Goal: Transaction & Acquisition: Book appointment/travel/reservation

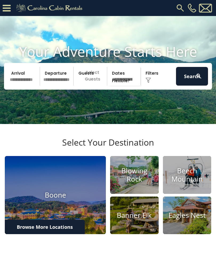
click at [27, 84] on input "text" at bounding box center [24, 76] width 32 height 19
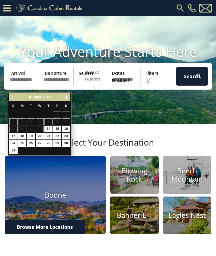
click at [66, 98] on span "Next" at bounding box center [67, 97] width 4 height 4
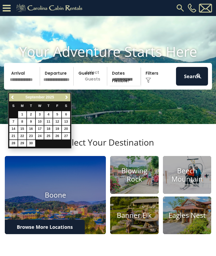
click at [14, 119] on link "7" at bounding box center [13, 121] width 8 height 7
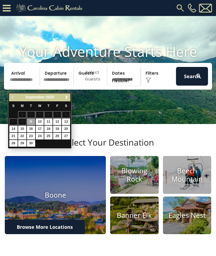
type input "******"
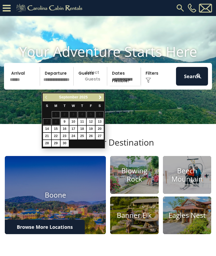
click at [99, 96] on span "Next" at bounding box center [100, 97] width 4 height 4
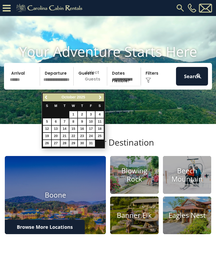
click at [65, 120] on link "7" at bounding box center [65, 121] width 8 height 7
type input "*******"
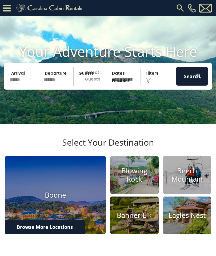
click at [96, 85] on p "Select Guests" at bounding box center [91, 76] width 32 height 19
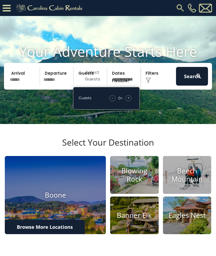
click at [127, 101] on div "+" at bounding box center [128, 98] width 6 height 6
click at [131, 101] on div "+" at bounding box center [128, 98] width 6 height 6
click at [129, 101] on span "+" at bounding box center [128, 97] width 2 height 5
click at [130, 101] on div "+" at bounding box center [128, 98] width 6 height 6
click at [191, 83] on button "Search" at bounding box center [192, 76] width 32 height 19
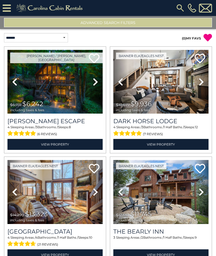
click at [113, 25] on button "Advanced Search Filters" at bounding box center [108, 22] width 208 height 9
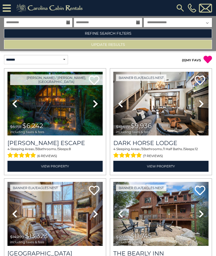
click at [123, 32] on link "Refine Search Filters" at bounding box center [108, 33] width 208 height 9
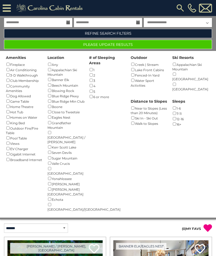
click at [128, 44] on button "Please Update Results" at bounding box center [108, 44] width 208 height 9
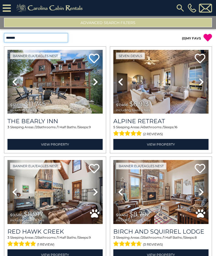
click at [45, 40] on select "**********" at bounding box center [36, 37] width 64 height 9
select select "*********"
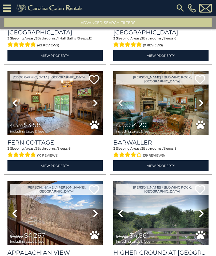
scroll to position [640, 0]
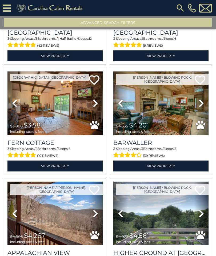
click at [64, 101] on img at bounding box center [54, 103] width 95 height 64
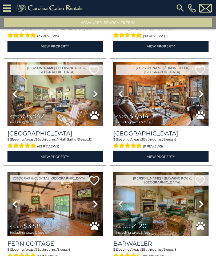
scroll to position [539, 0]
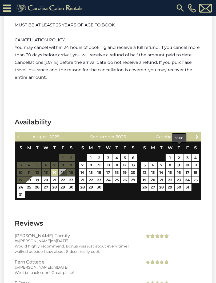
scroll to position [1583, 0]
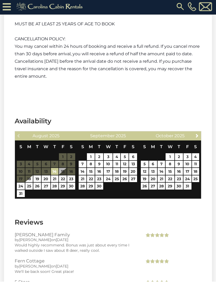
click at [198, 135] on span "Next" at bounding box center [197, 137] width 4 height 4
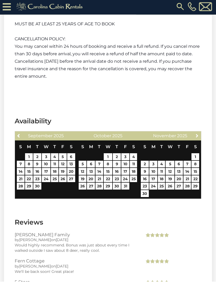
click at [200, 134] on link "Next" at bounding box center [197, 137] width 7 height 7
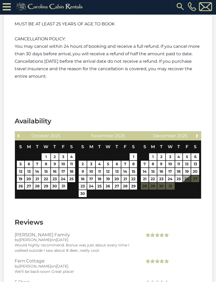
click at [19, 134] on link "Previous" at bounding box center [18, 137] width 7 height 7
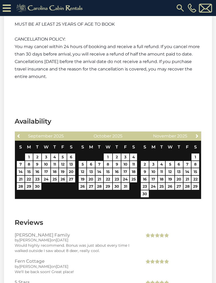
scroll to position [1584, 0]
click at [147, 183] on link "23" at bounding box center [145, 186] width 8 height 7
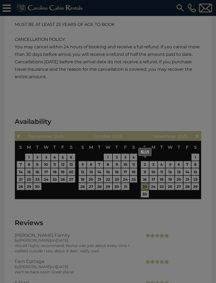
type input "**********"
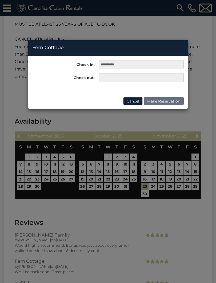
click at [136, 102] on button "Cancel" at bounding box center [132, 101] width 19 height 8
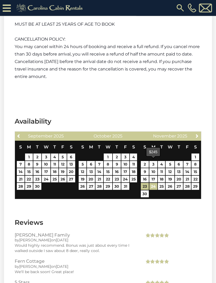
click at [155, 183] on link "24" at bounding box center [153, 186] width 8 height 7
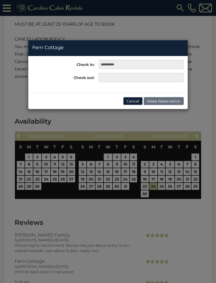
click at [137, 100] on button "Cancel" at bounding box center [132, 101] width 19 height 8
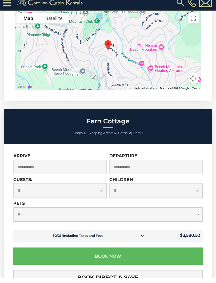
scroll to position [1982, 0]
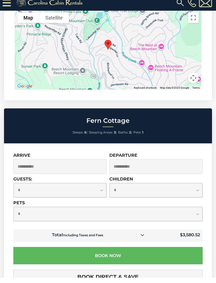
click at [138, 164] on input "**********" at bounding box center [155, 171] width 93 height 15
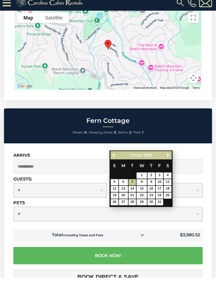
click at [115, 158] on span "Previous" at bounding box center [114, 160] width 4 height 4
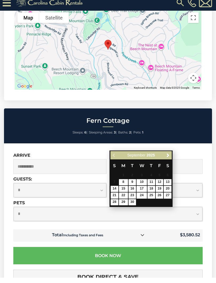
click at [168, 158] on span "Next" at bounding box center [168, 160] width 4 height 4
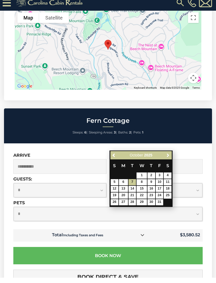
click at [169, 158] on span "Next" at bounding box center [168, 160] width 4 height 4
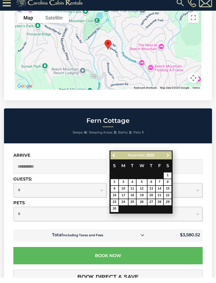
click at [171, 157] on link "Next" at bounding box center [168, 160] width 7 height 7
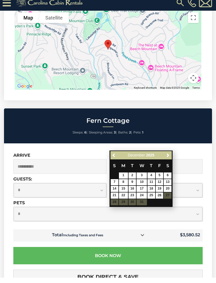
click at [143, 164] on input "**********" at bounding box center [155, 171] width 93 height 15
click at [125, 178] on link "1" at bounding box center [123, 181] width 9 height 6
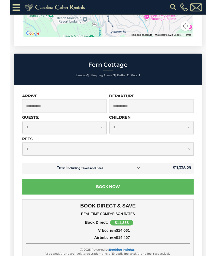
scroll to position [2036, 0]
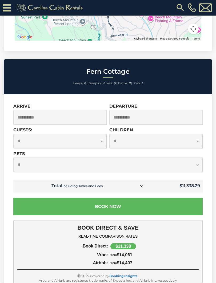
click at [143, 184] on icon at bounding box center [142, 186] width 4 height 4
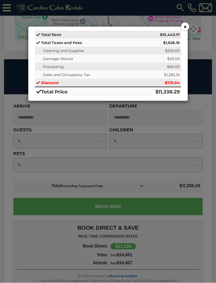
click at [185, 29] on button "×" at bounding box center [185, 27] width 8 height 8
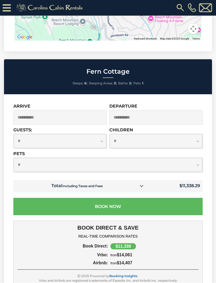
click at [170, 110] on input "**********" at bounding box center [155, 117] width 93 height 15
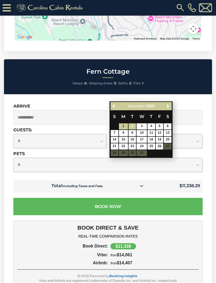
click at [133, 125] on link "2" at bounding box center [133, 127] width 8 height 6
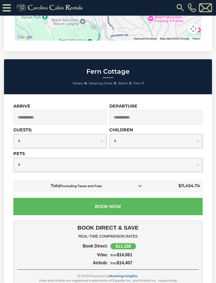
click at [143, 183] on link at bounding box center [140, 186] width 7 height 7
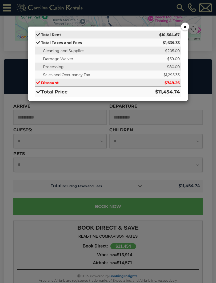
click at [185, 27] on button "×" at bounding box center [185, 27] width 8 height 8
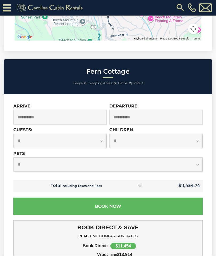
scroll to position [2036, 0]
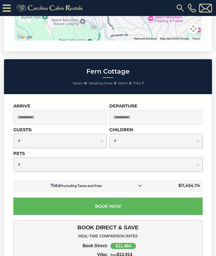
click at [144, 110] on input "**********" at bounding box center [155, 117] width 93 height 15
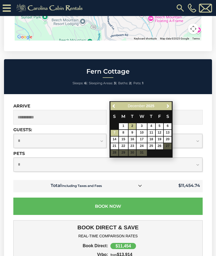
click at [114, 132] on link "7" at bounding box center [115, 133] width 8 height 6
type input "**********"
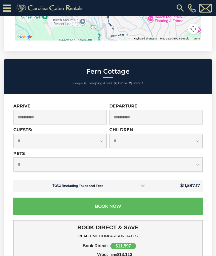
click at [145, 184] on icon at bounding box center [143, 186] width 4 height 4
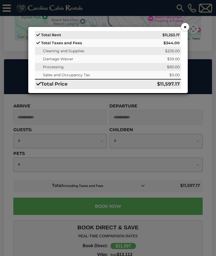
click at [187, 26] on button "×" at bounding box center [185, 27] width 8 height 8
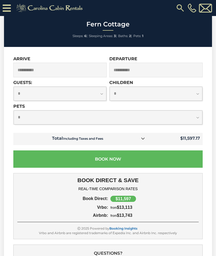
scroll to position [2083, 0]
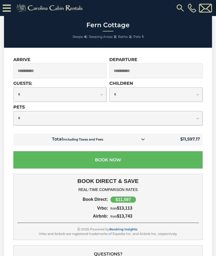
click at [144, 137] on icon at bounding box center [143, 139] width 4 height 4
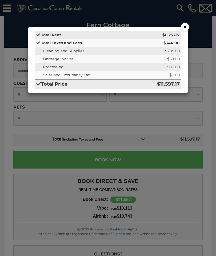
click at [185, 27] on button "×" at bounding box center [185, 27] width 8 height 8
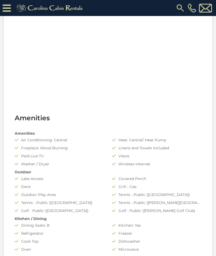
scroll to position [285, 0]
